Goal: Task Accomplishment & Management: Use online tool/utility

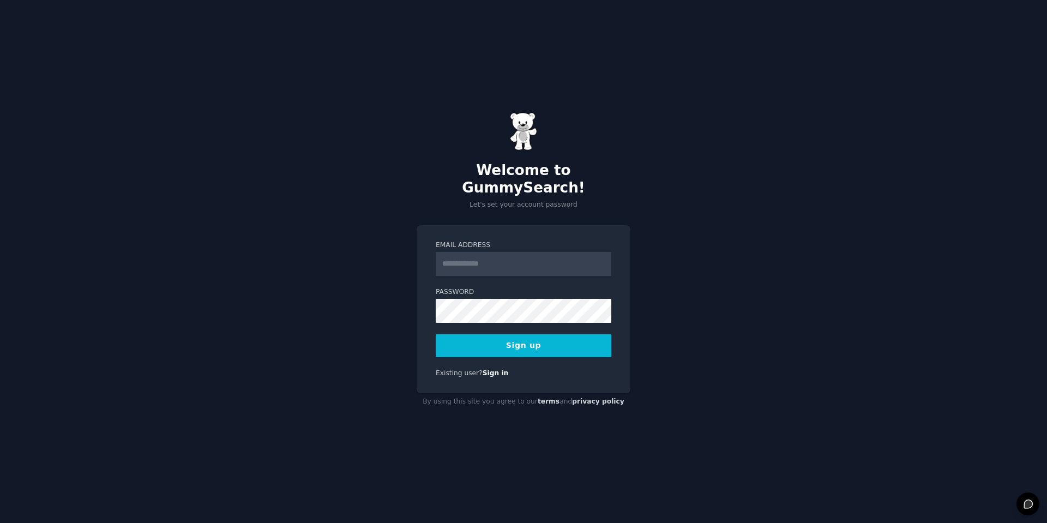
click at [650, 226] on div "Welcome to GummySearch! Let's set your account password Email Address Password …" at bounding box center [523, 261] width 1047 height 523
click at [538, 252] on input "Email Address" at bounding box center [524, 264] width 176 height 24
type input "**********"
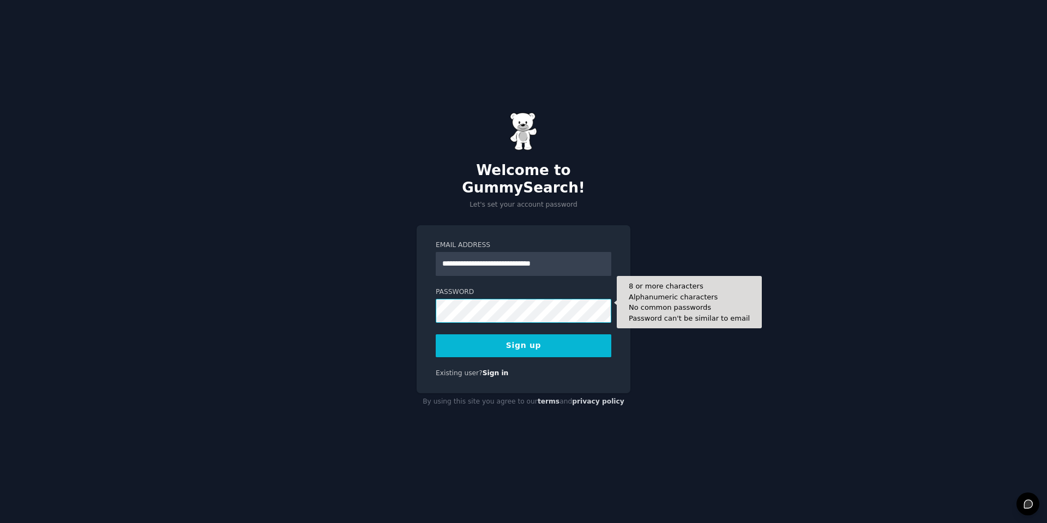
click at [524, 336] on button "Sign up" at bounding box center [524, 345] width 176 height 23
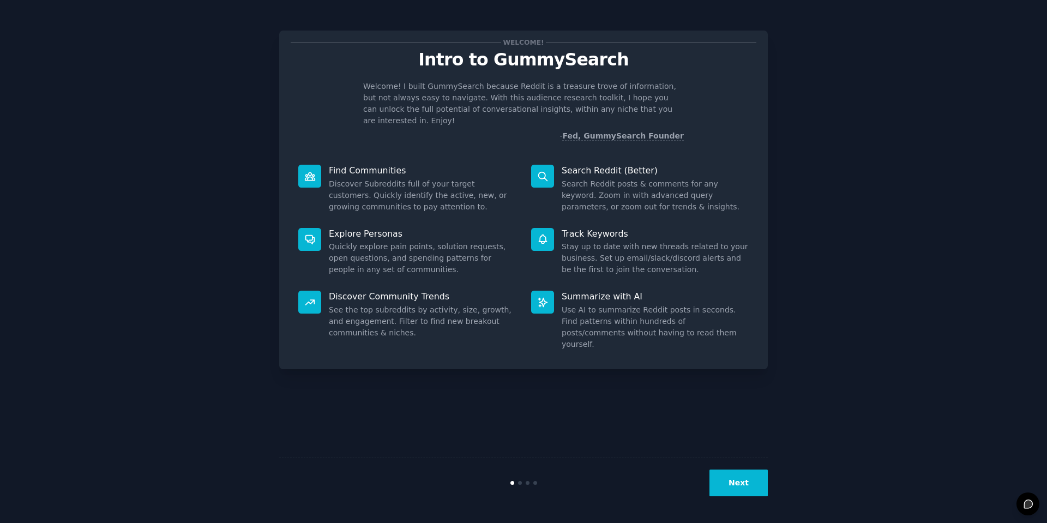
click at [739, 484] on button "Next" at bounding box center [738, 483] width 58 height 27
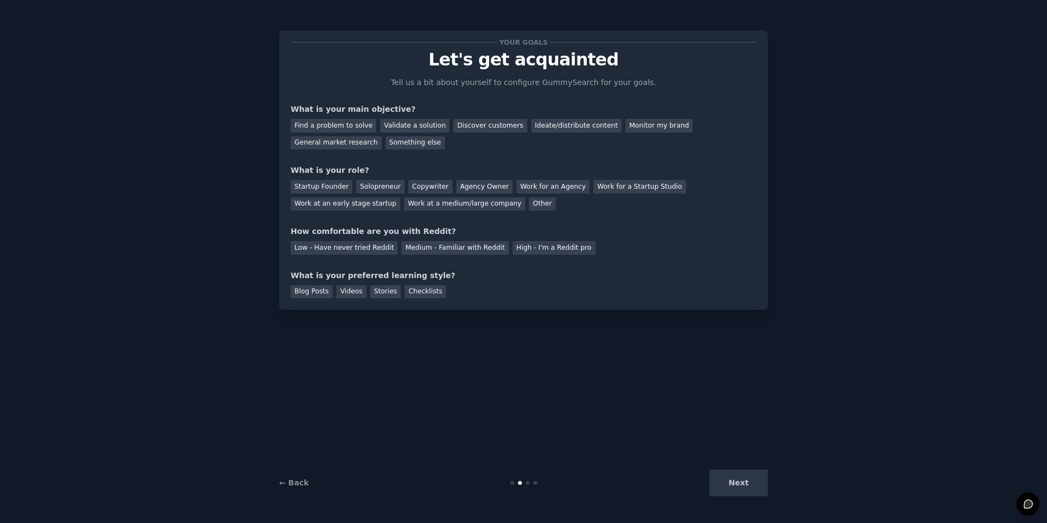
click at [730, 484] on div "Next" at bounding box center [686, 483] width 163 height 27
click at [412, 148] on div "Something else" at bounding box center [415, 143] width 59 height 14
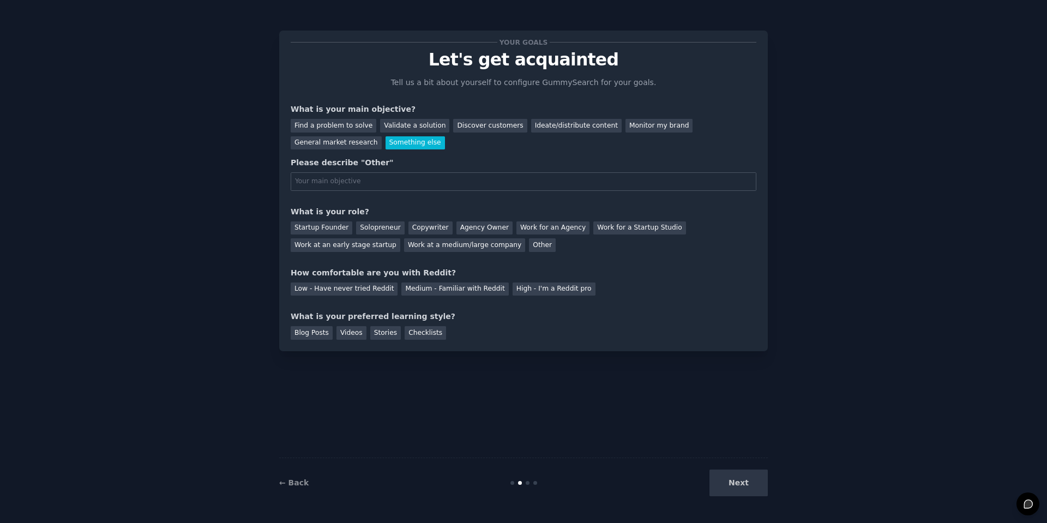
click at [369, 215] on div "What is your role?" at bounding box center [524, 211] width 466 height 11
click at [531, 247] on div "Other" at bounding box center [542, 245] width 27 height 14
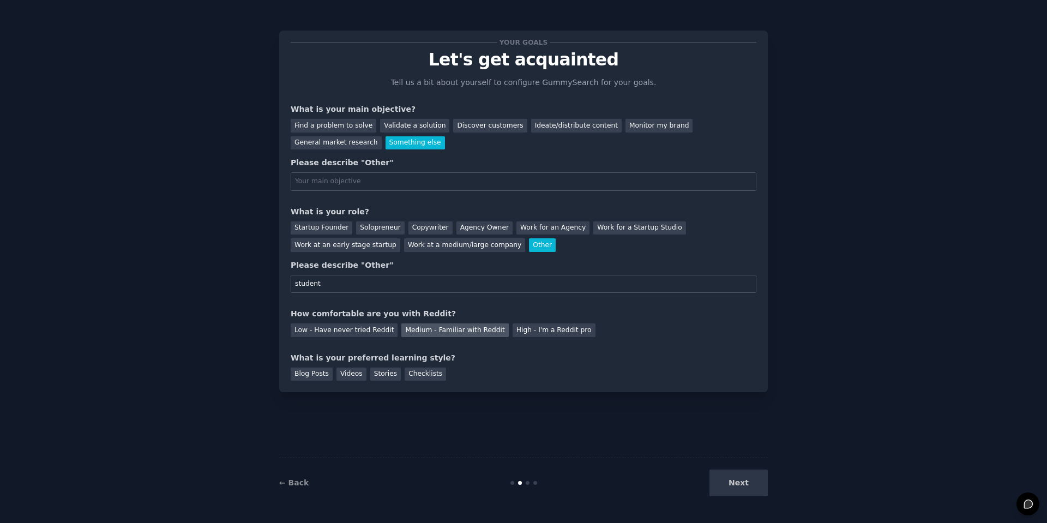
type input "student"
click at [458, 333] on div "Medium - Familiar with Reddit" at bounding box center [454, 330] width 107 height 14
click at [360, 375] on div "Videos" at bounding box center [351, 375] width 30 height 14
click at [749, 494] on div "Next" at bounding box center [686, 483] width 163 height 27
click at [748, 483] on div "Next" at bounding box center [686, 483] width 163 height 27
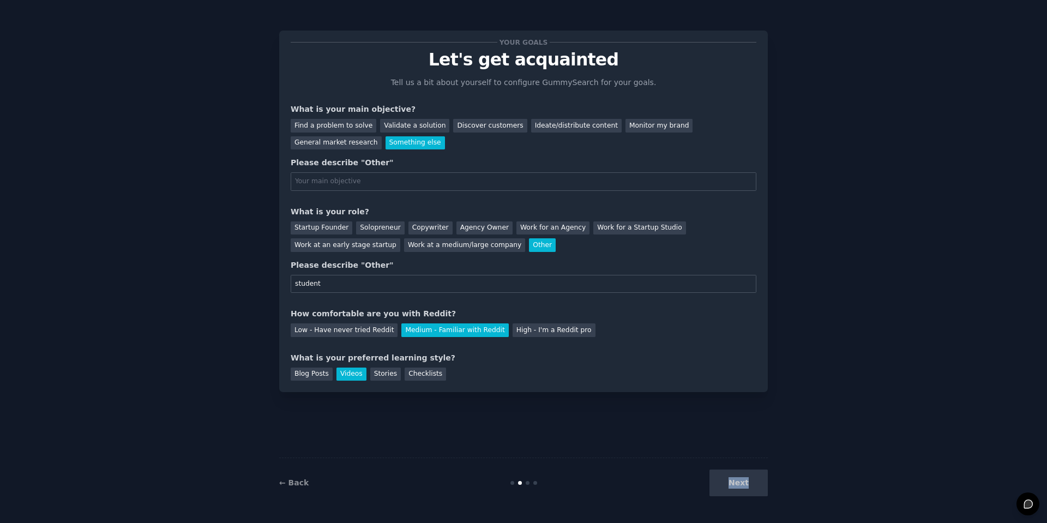
click at [748, 483] on div "Next" at bounding box center [686, 483] width 163 height 27
click at [440, 183] on input "text" at bounding box center [524, 181] width 466 height 19
type input "z"
click at [755, 480] on button "Next" at bounding box center [738, 483] width 58 height 27
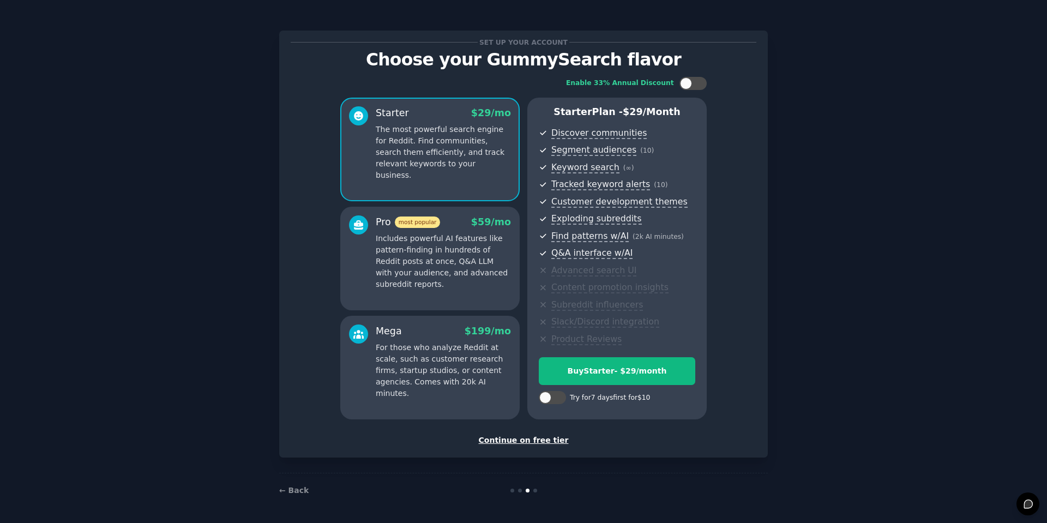
click at [512, 436] on div "Continue on free tier" at bounding box center [524, 440] width 466 height 11
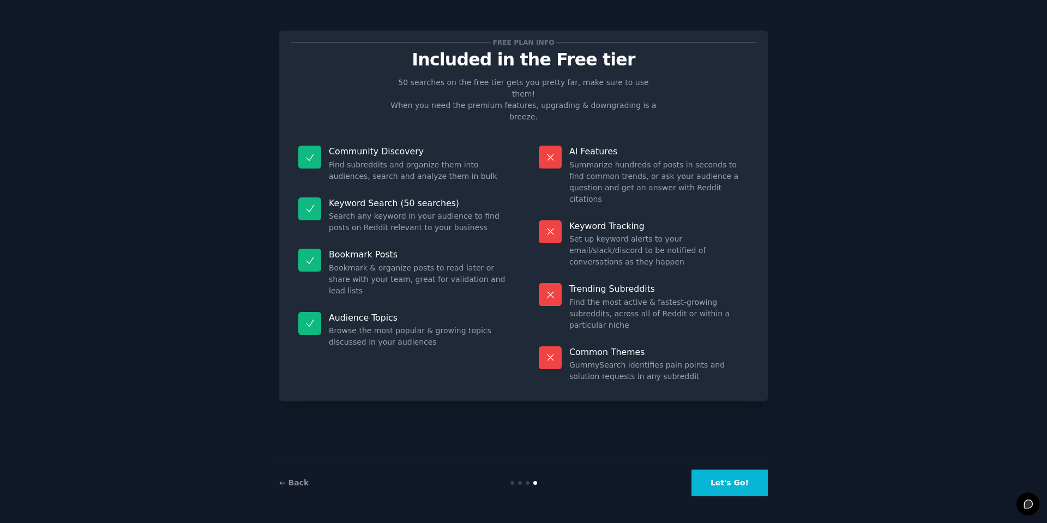
click at [739, 481] on button "Let's Go!" at bounding box center [729, 483] width 76 height 27
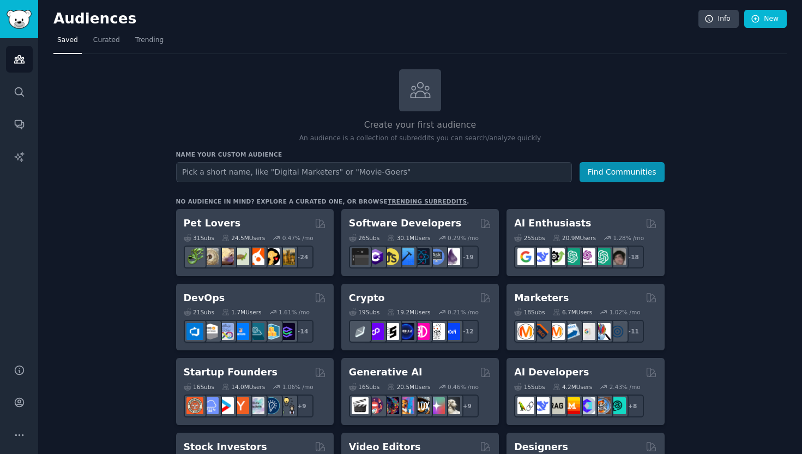
click at [762, 18] on link "New" at bounding box center [765, 19] width 43 height 19
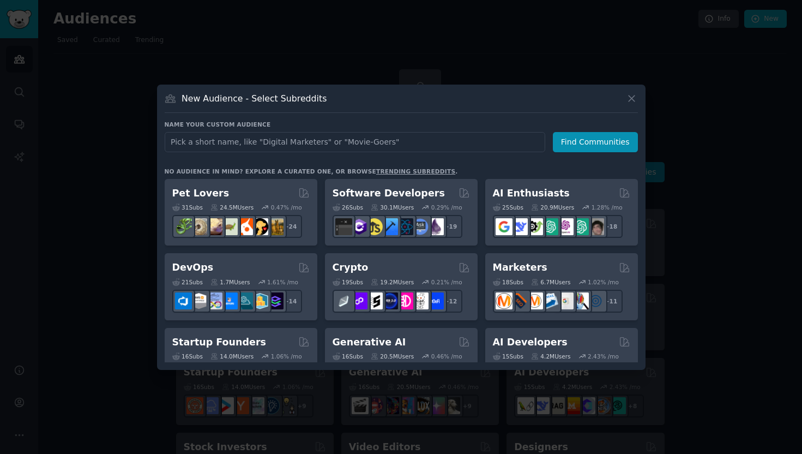
click at [335, 143] on input "text" at bounding box center [355, 142] width 381 height 20
type input "playboi carti"
click at [597, 142] on button "Find Communities" at bounding box center [595, 142] width 85 height 20
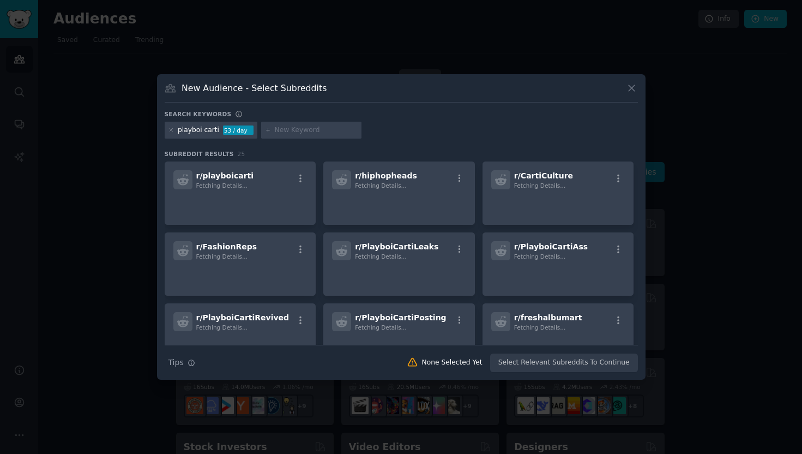
click at [630, 94] on button at bounding box center [631, 88] width 13 height 13
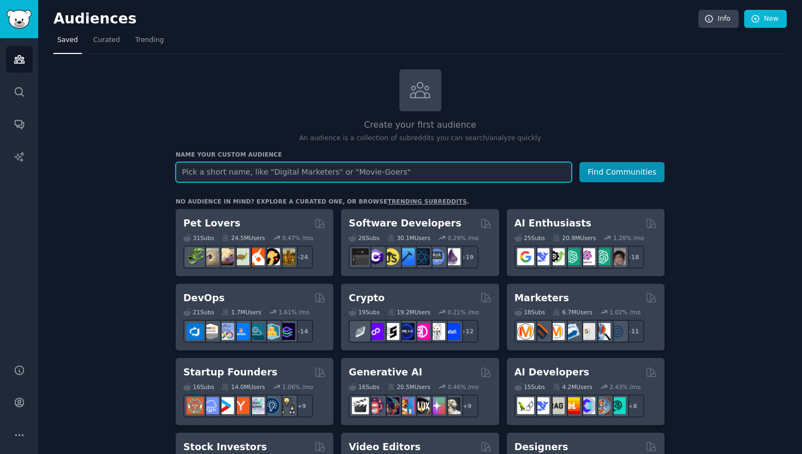
click at [206, 175] on input "text" at bounding box center [374, 172] width 396 height 20
type input "Coca Cola Zero"
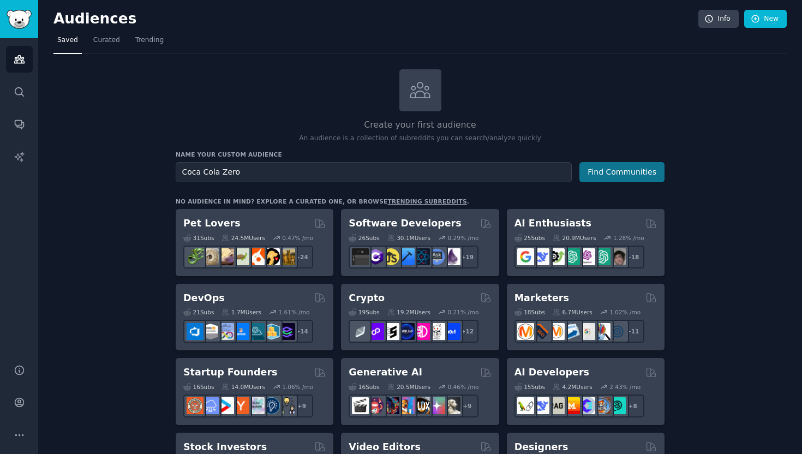
drag, startPoint x: 249, startPoint y: 180, endPoint x: 619, endPoint y: 167, distance: 370.5
click at [619, 167] on button "Find Communities" at bounding box center [621, 172] width 85 height 20
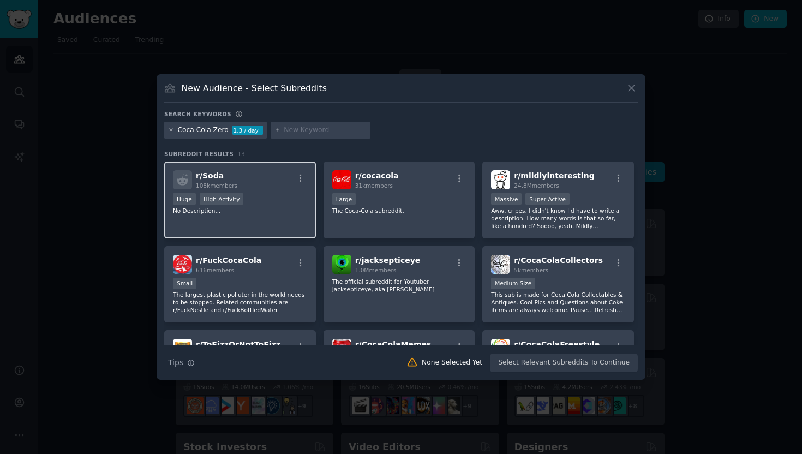
click at [258, 190] on div "r/ Soda 108k members Huge High Activity No Description..." at bounding box center [240, 199] width 152 height 77
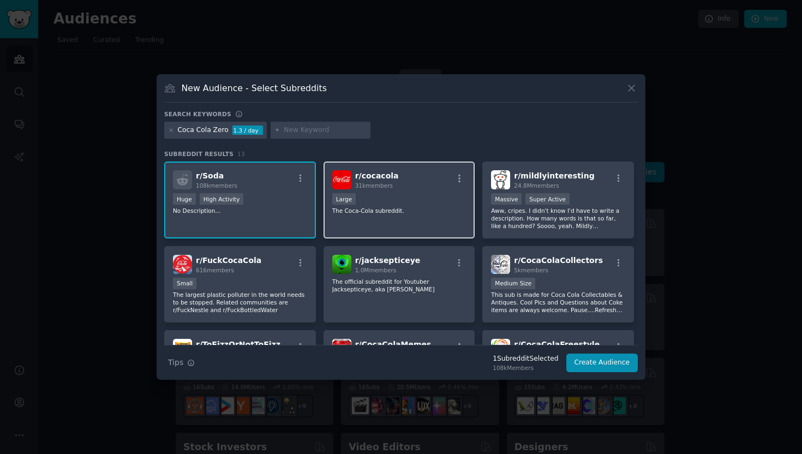
click at [414, 199] on div "Large" at bounding box center [399, 200] width 134 height 14
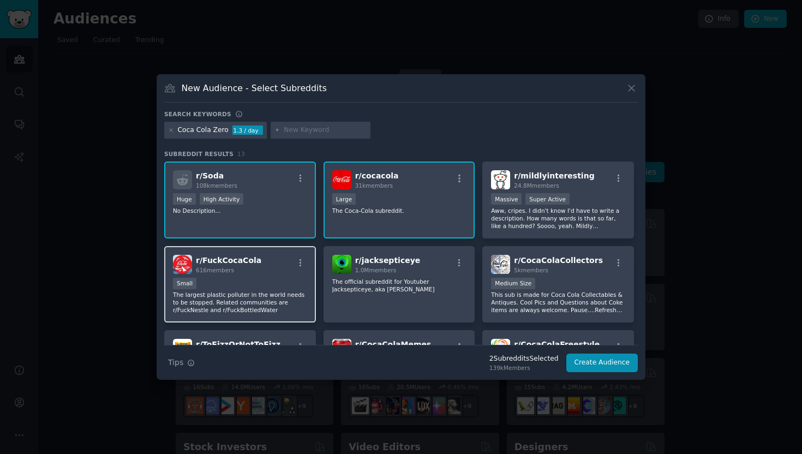
click at [261, 263] on div "r/ FuckCocaCola 616 members" at bounding box center [240, 264] width 134 height 19
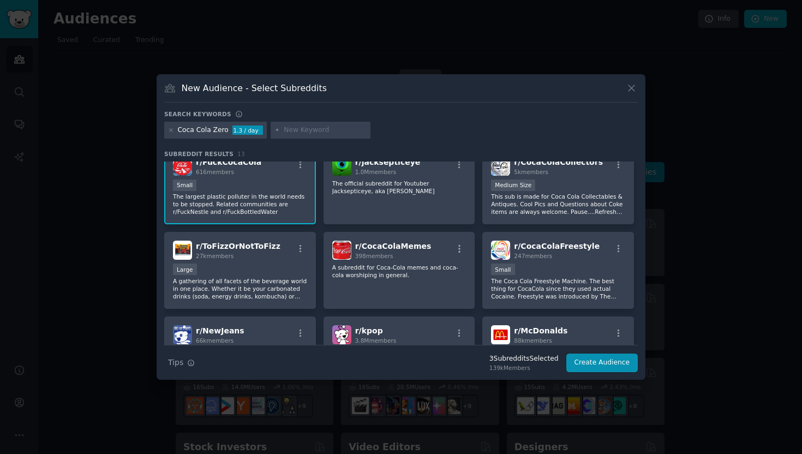
scroll to position [122, 0]
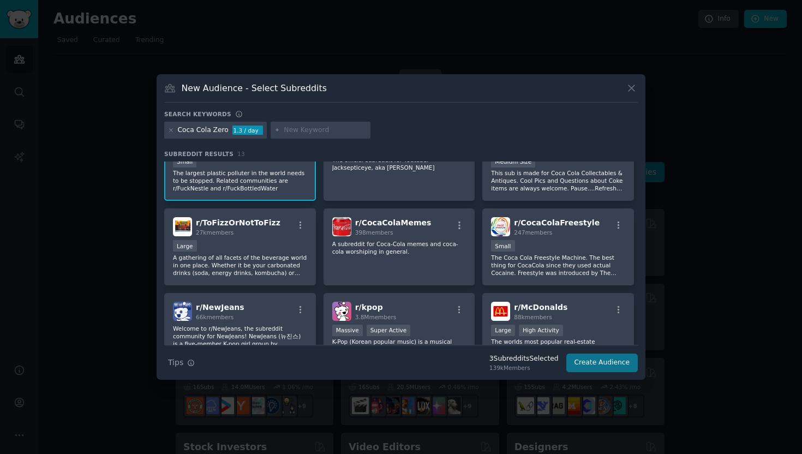
click at [604, 368] on button "Create Audience" at bounding box center [602, 362] width 72 height 19
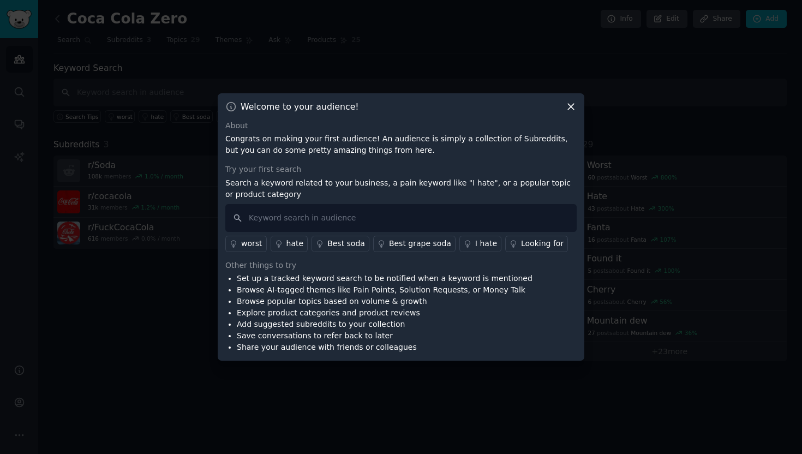
click at [572, 110] on icon at bounding box center [570, 106] width 11 height 11
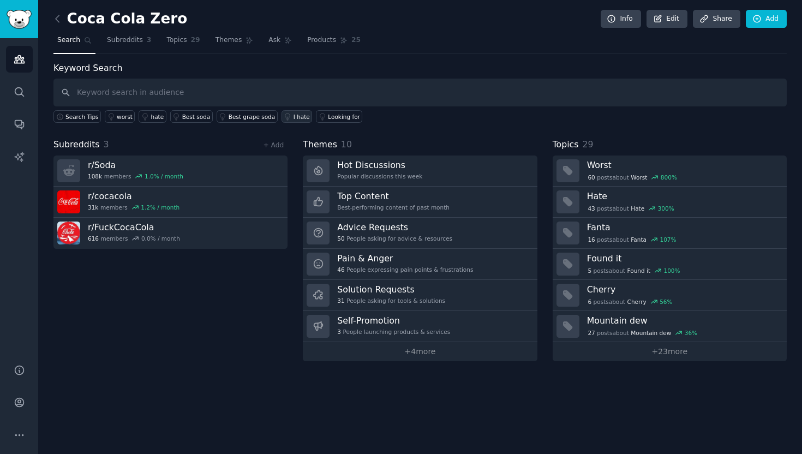
click at [293, 113] on div "I hate" at bounding box center [301, 117] width 16 height 8
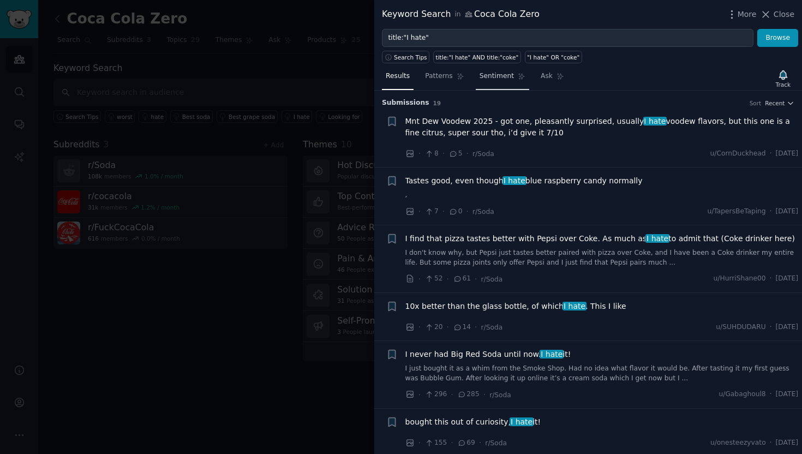
click at [502, 81] on span "Sentiment" at bounding box center [496, 76] width 34 height 10
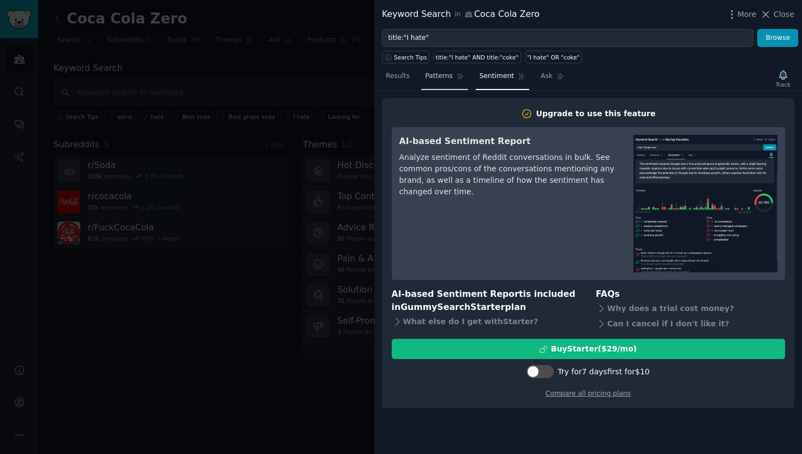
click at [456, 82] on link "Patterns" at bounding box center [444, 79] width 46 height 22
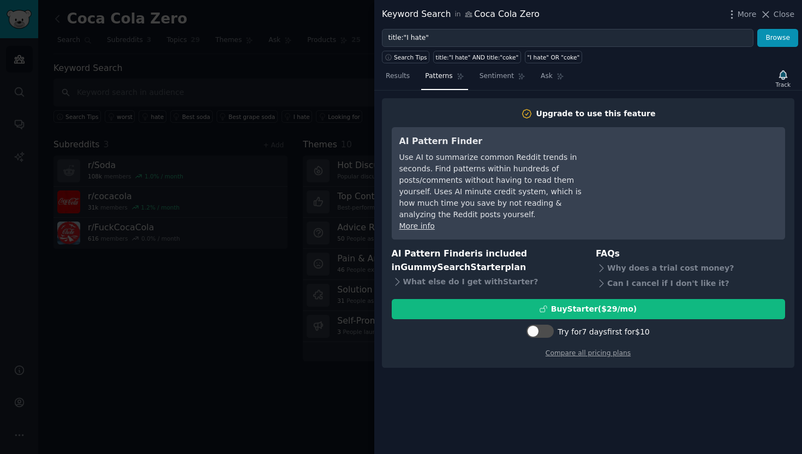
click at [423, 81] on link "Patterns" at bounding box center [444, 79] width 46 height 22
click at [400, 82] on link "Results" at bounding box center [398, 79] width 32 height 22
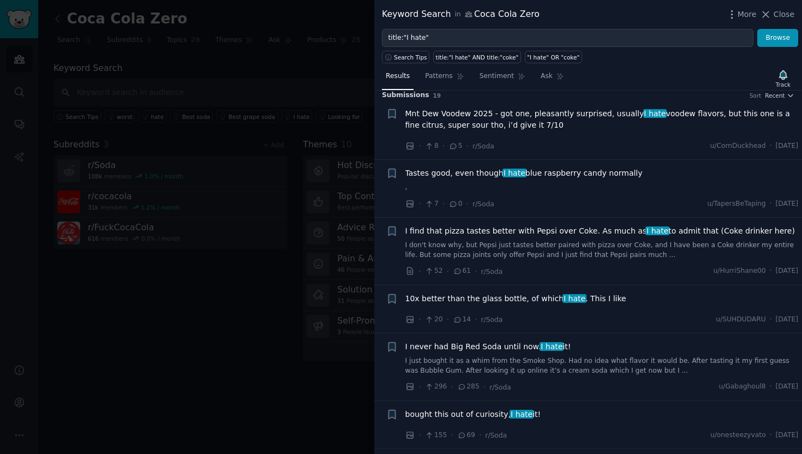
scroll to position [10, 0]
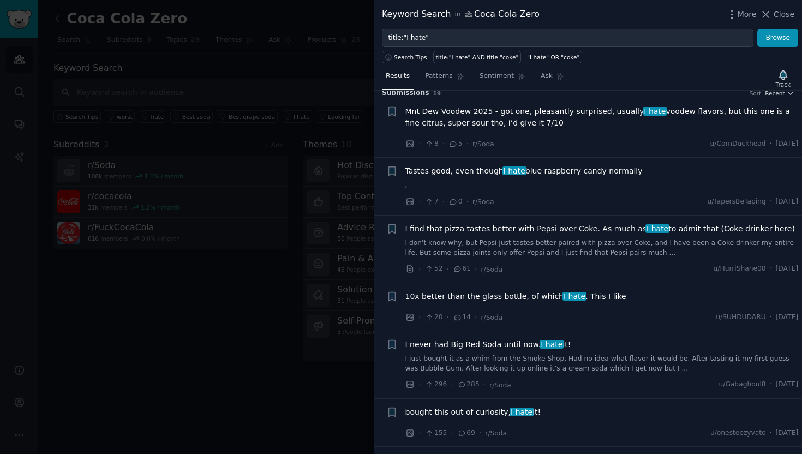
click at [777, 15] on span "Close" at bounding box center [783, 14] width 21 height 11
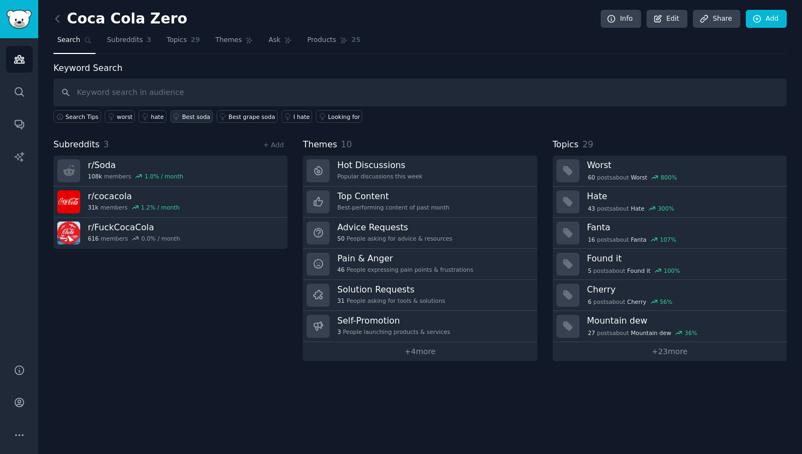
click at [184, 116] on div "Best soda" at bounding box center [196, 117] width 28 height 8
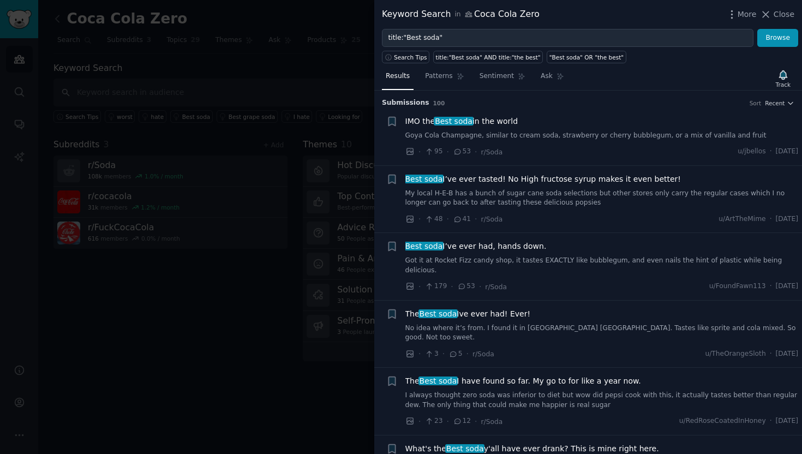
click at [171, 275] on div at bounding box center [401, 227] width 802 height 454
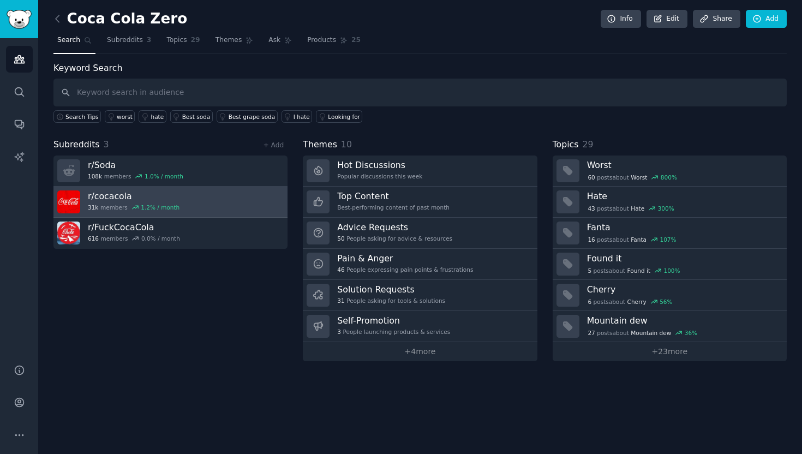
click at [200, 203] on link "r/ cocacola 31k members 1.2 % / month" at bounding box center [170, 202] width 234 height 31
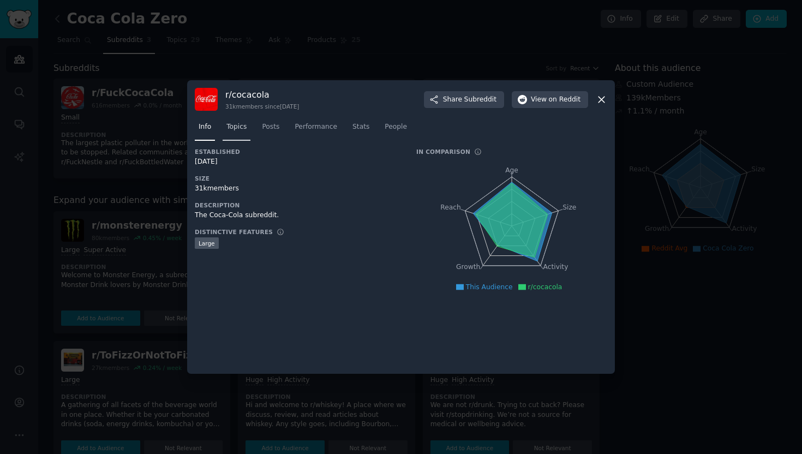
click at [234, 127] on span "Topics" at bounding box center [236, 127] width 20 height 10
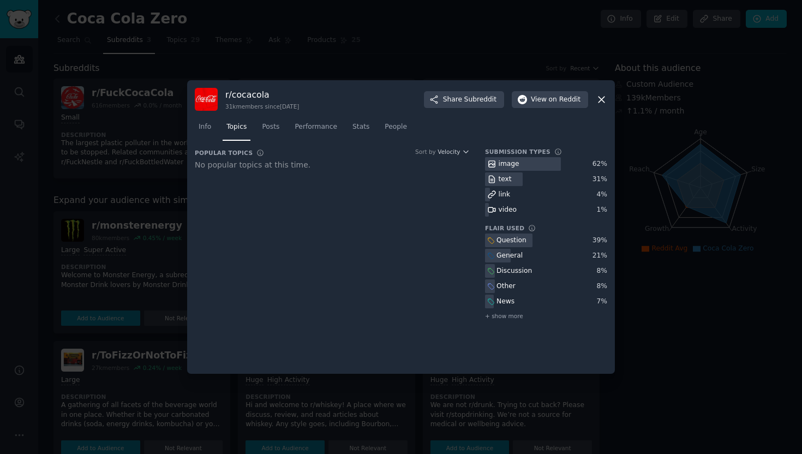
click at [245, 130] on span "Topics" at bounding box center [236, 127] width 20 height 10
click at [313, 131] on span "Performance" at bounding box center [315, 127] width 43 height 10
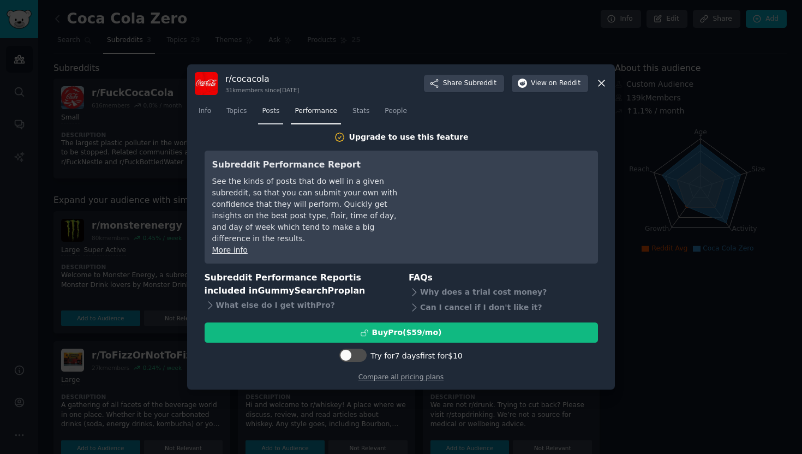
click at [280, 125] on link "Posts" at bounding box center [270, 114] width 25 height 22
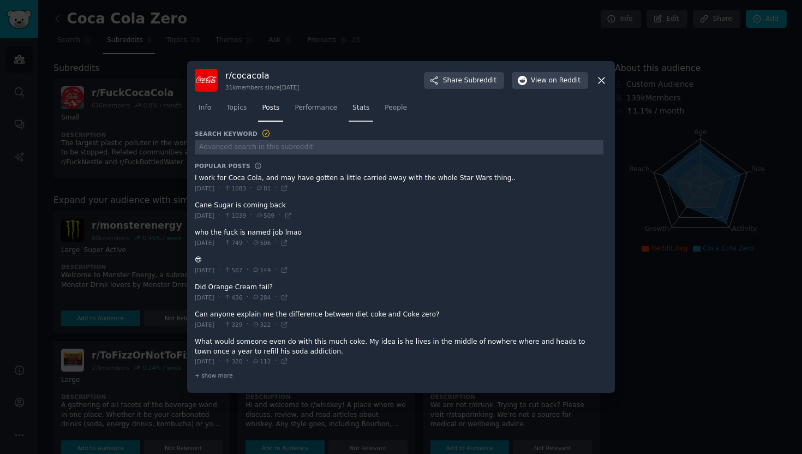
click at [366, 110] on span "Stats" at bounding box center [360, 108] width 17 height 10
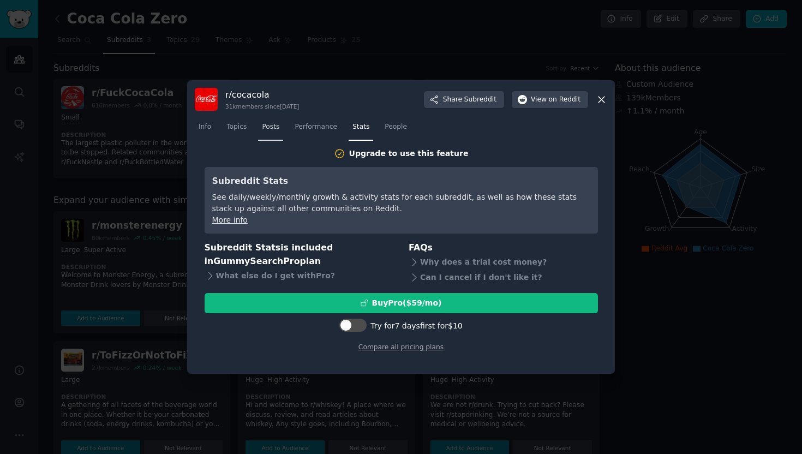
click at [281, 123] on link "Posts" at bounding box center [270, 129] width 25 height 22
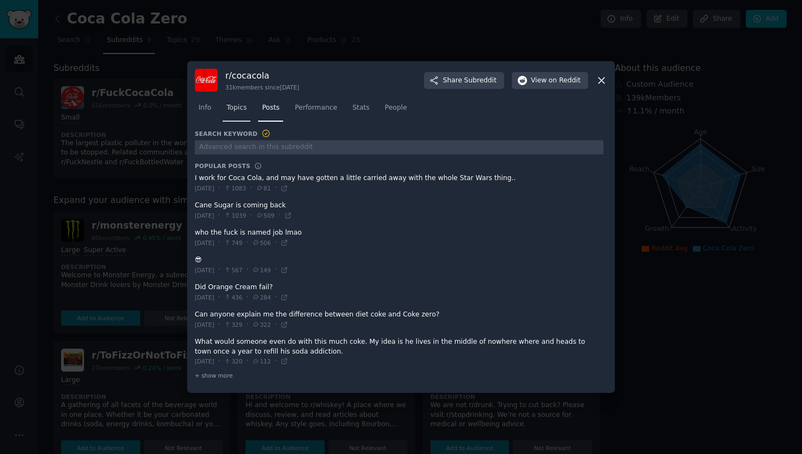
click at [233, 112] on span "Topics" at bounding box center [236, 108] width 20 height 10
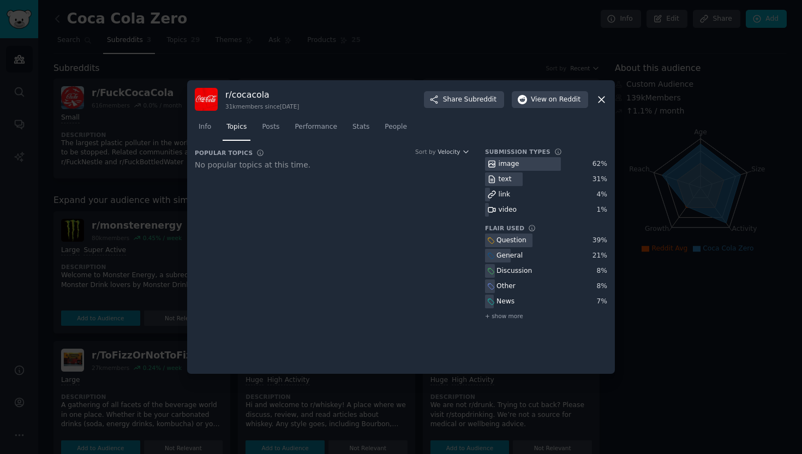
click at [608, 96] on div "r/ cocacola 31k members since 06/16/2011 Share Subreddit View on Reddit Info To…" at bounding box center [401, 226] width 428 height 293
click at [604, 99] on icon at bounding box center [601, 99] width 11 height 11
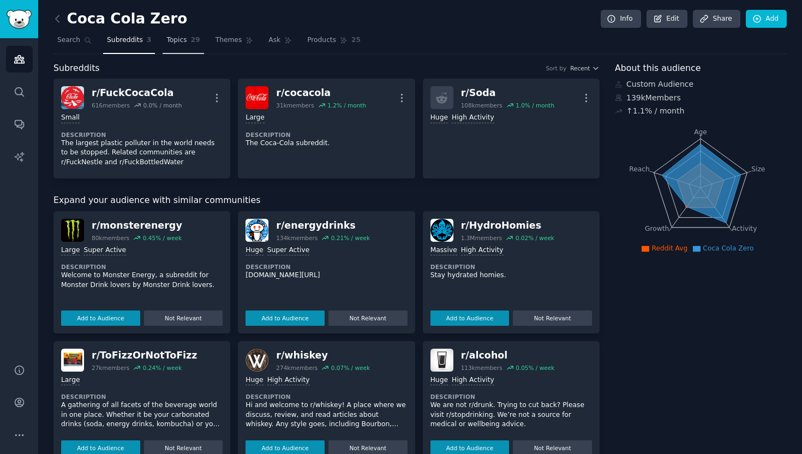
click at [176, 41] on span "Topics" at bounding box center [176, 40] width 20 height 10
